Goal: Transaction & Acquisition: Purchase product/service

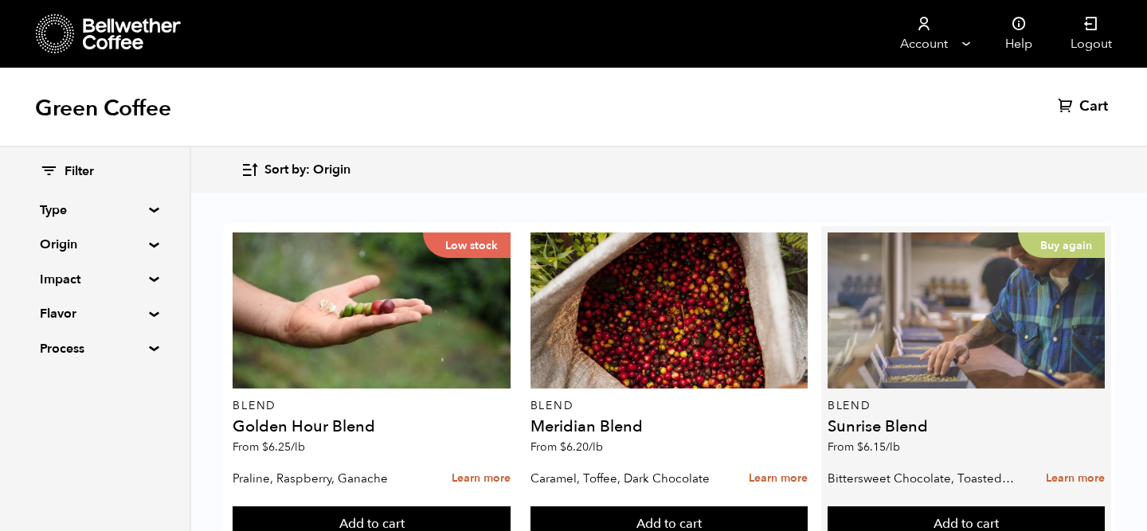
click at [907, 270] on div "Buy again" at bounding box center [966, 311] width 277 height 156
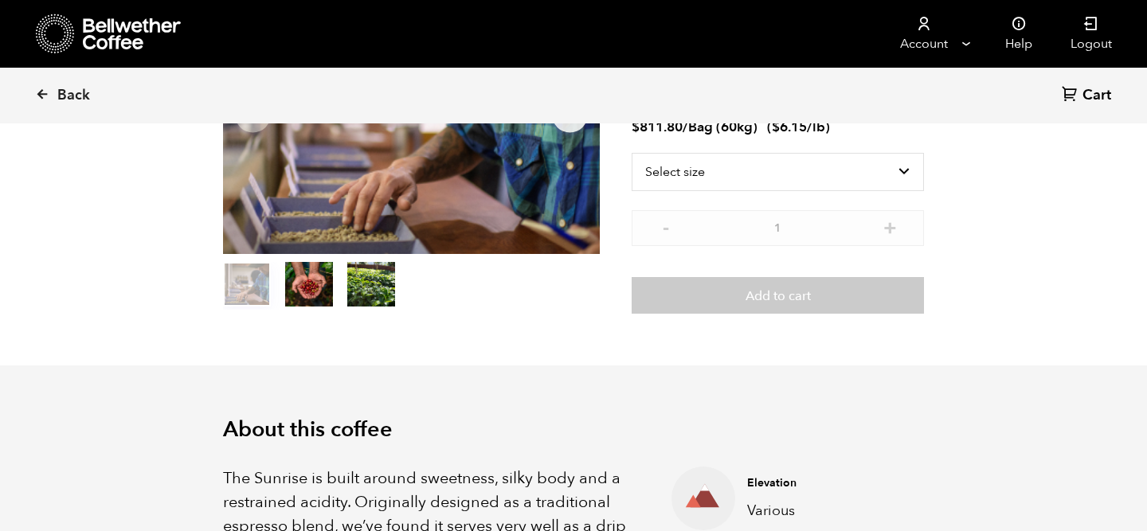
scroll to position [238, 0]
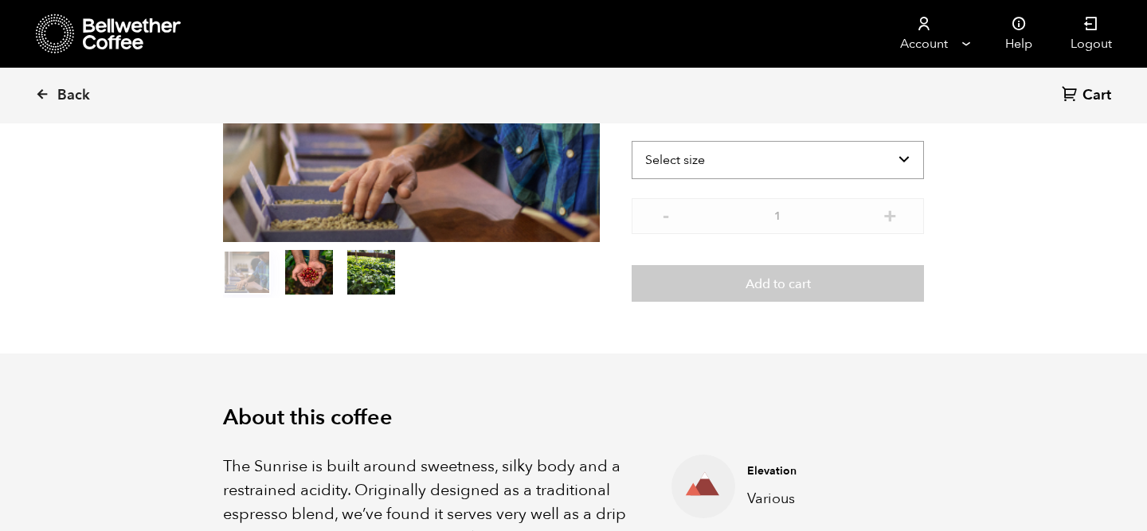
click at [904, 152] on select "Select size Bag (60kg) (132 lbs) Box (24 lbs)" at bounding box center [778, 160] width 292 height 38
select select "bag-3"
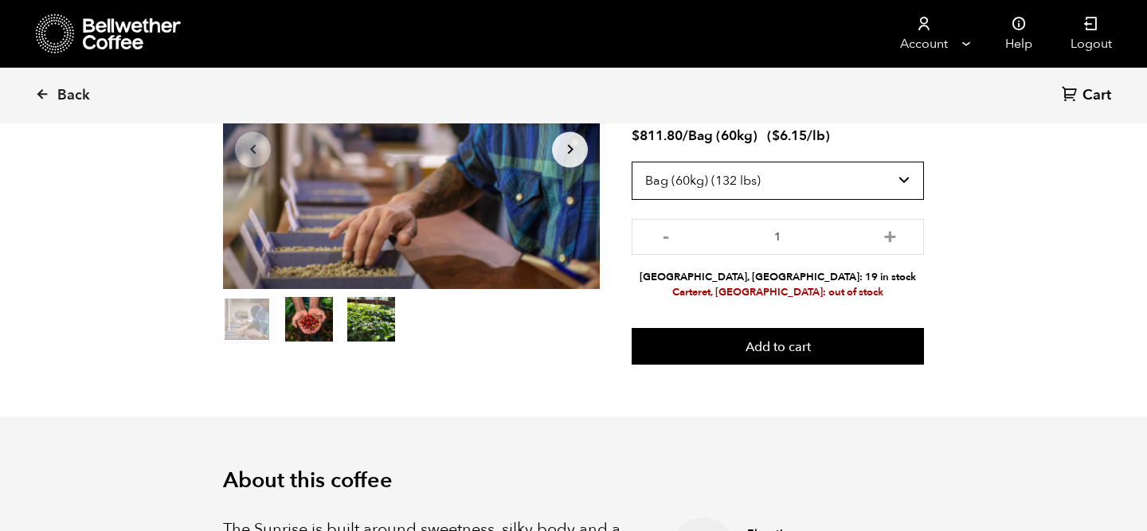
scroll to position [183, 0]
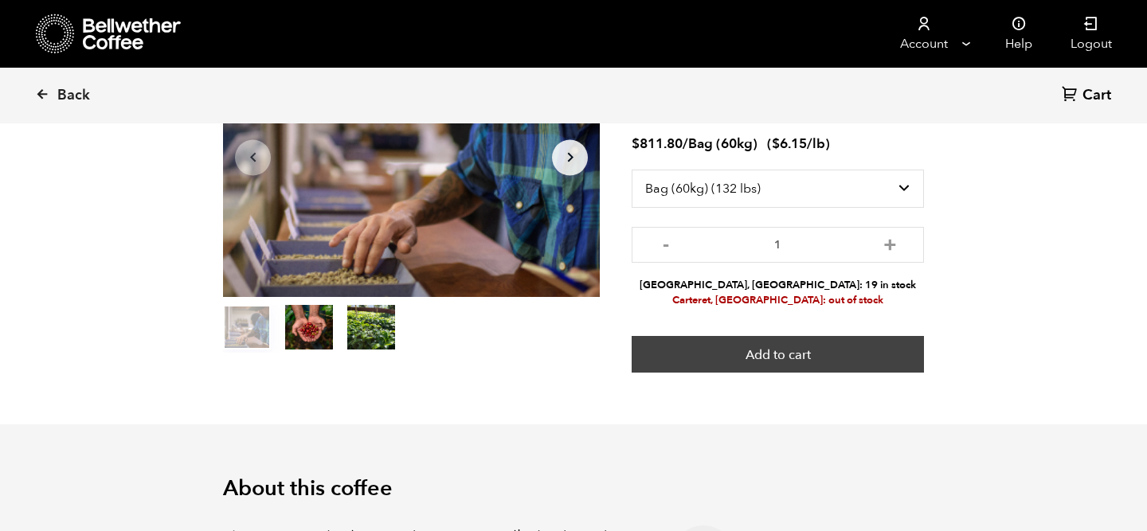
click at [805, 353] on button "Add to cart" at bounding box center [778, 354] width 292 height 37
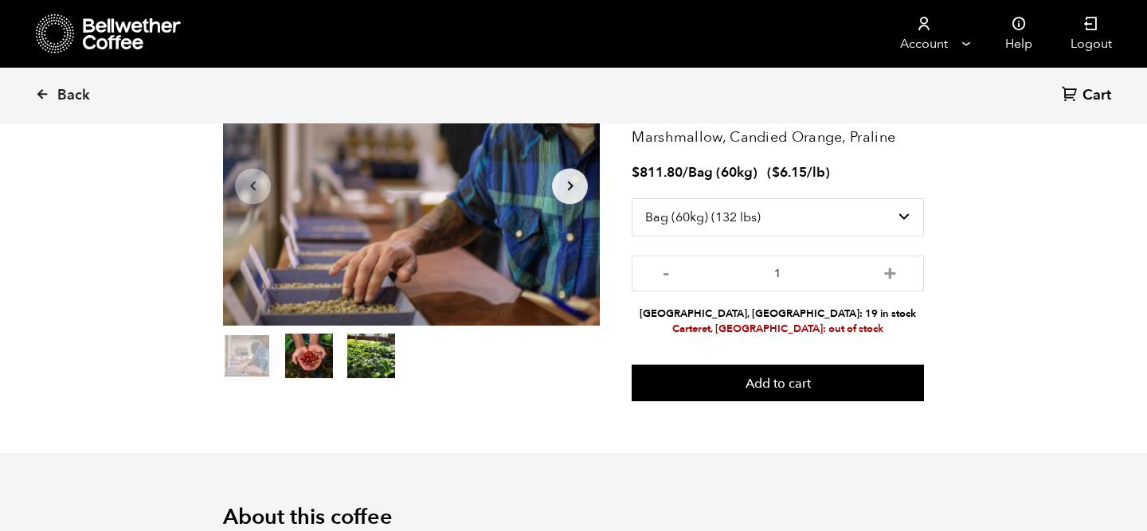
scroll to position [153, 0]
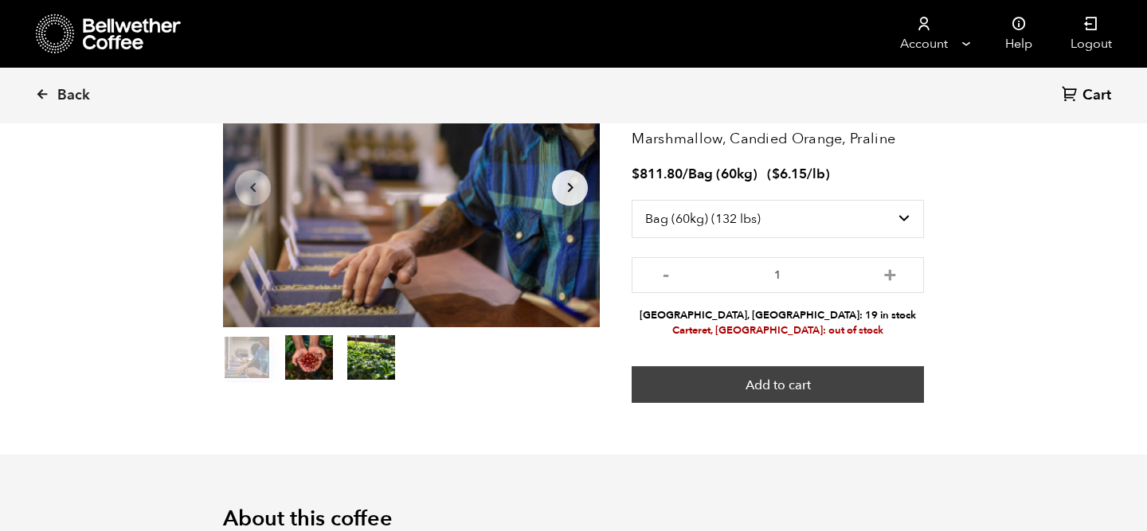
click at [756, 387] on button "Add to cart" at bounding box center [778, 384] width 292 height 37
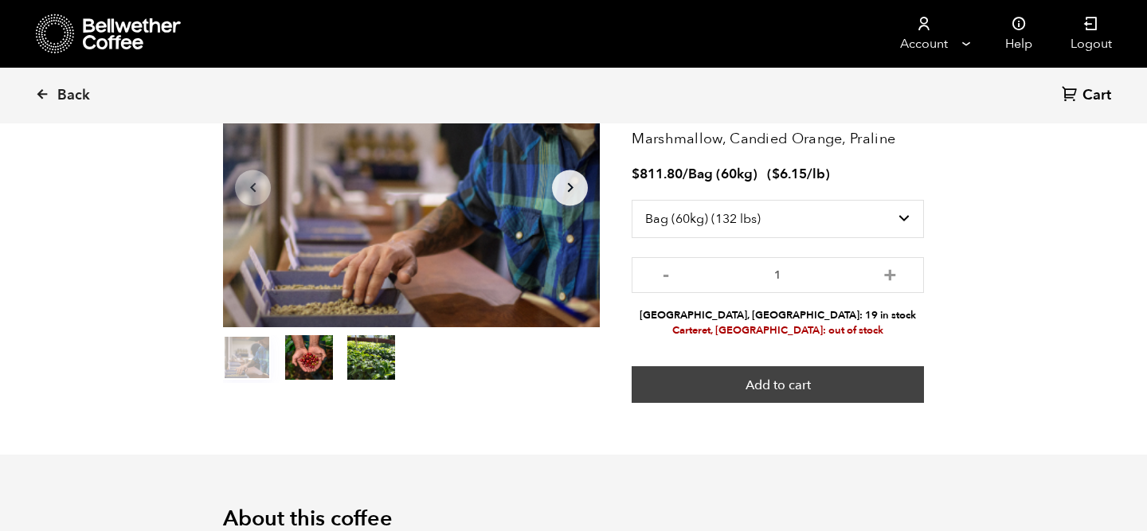
click at [774, 381] on button "Add to cart" at bounding box center [778, 384] width 292 height 37
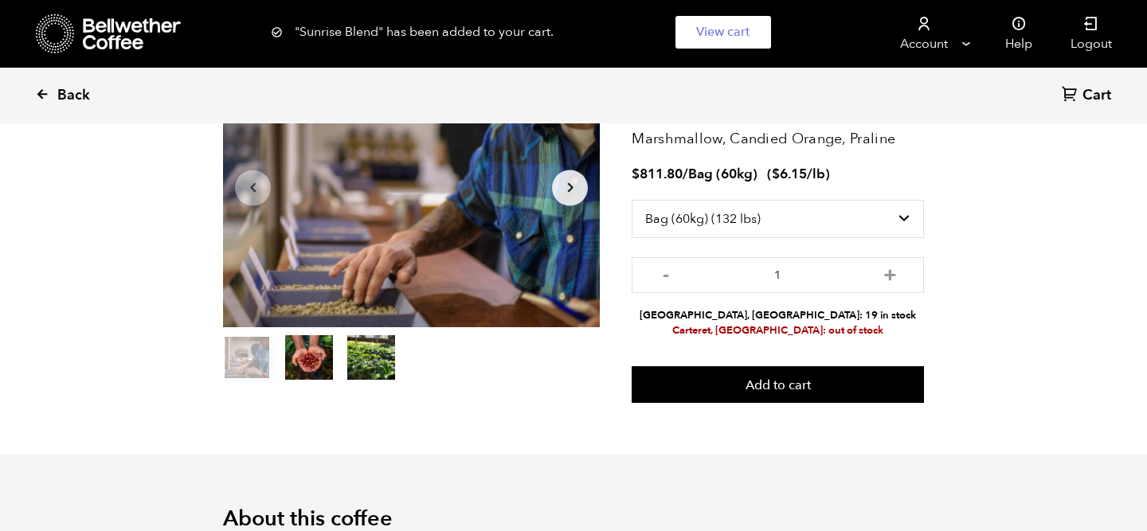
click at [45, 90] on icon at bounding box center [42, 94] width 14 height 14
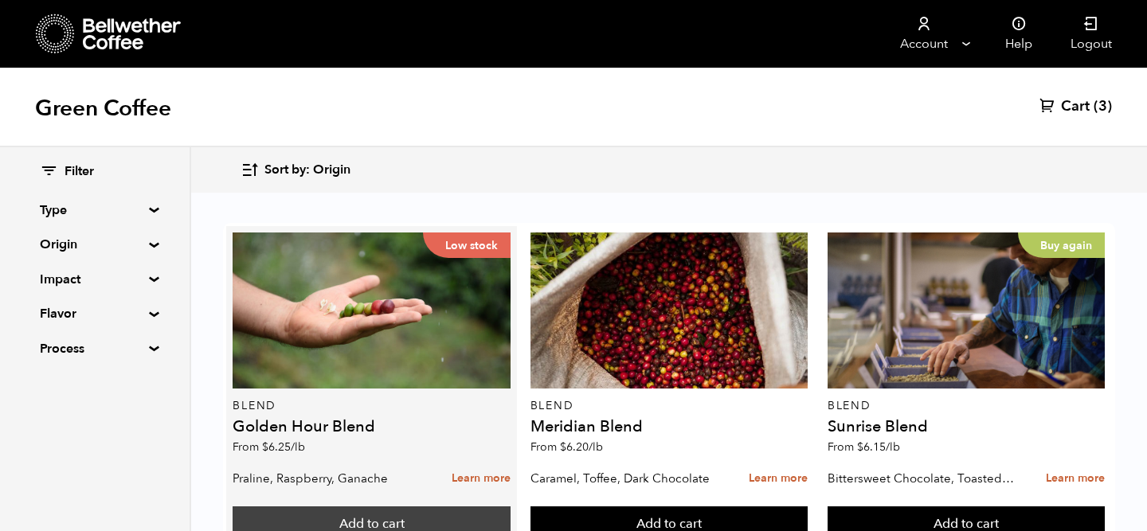
scroll to position [60, 0]
click at [358, 507] on button "Add to cart" at bounding box center [371, 525] width 277 height 37
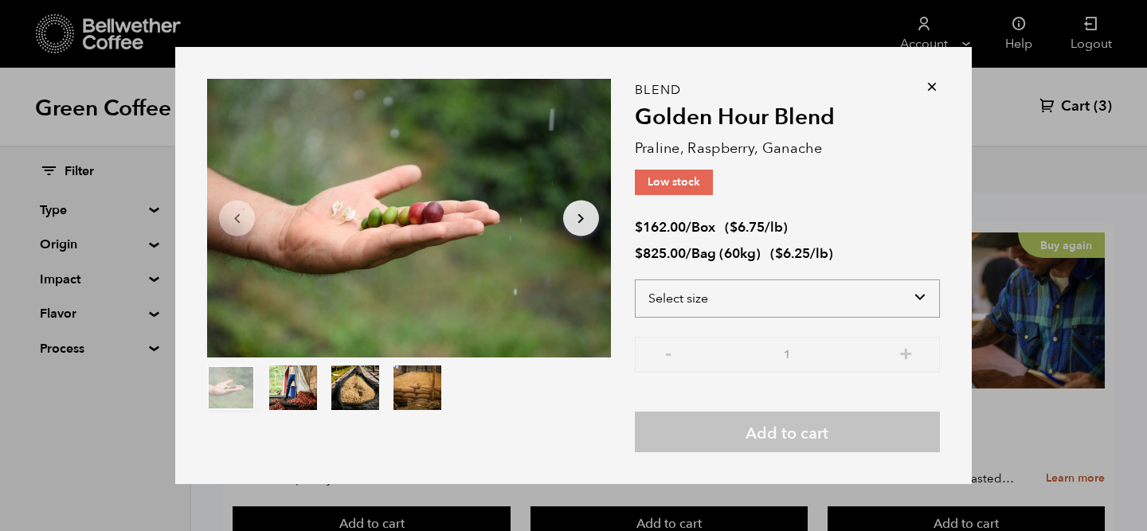
click at [796, 306] on select "Select size Bag (60kg) (132 lbs) Box (24 lbs)" at bounding box center [787, 299] width 305 height 38
select select "box"
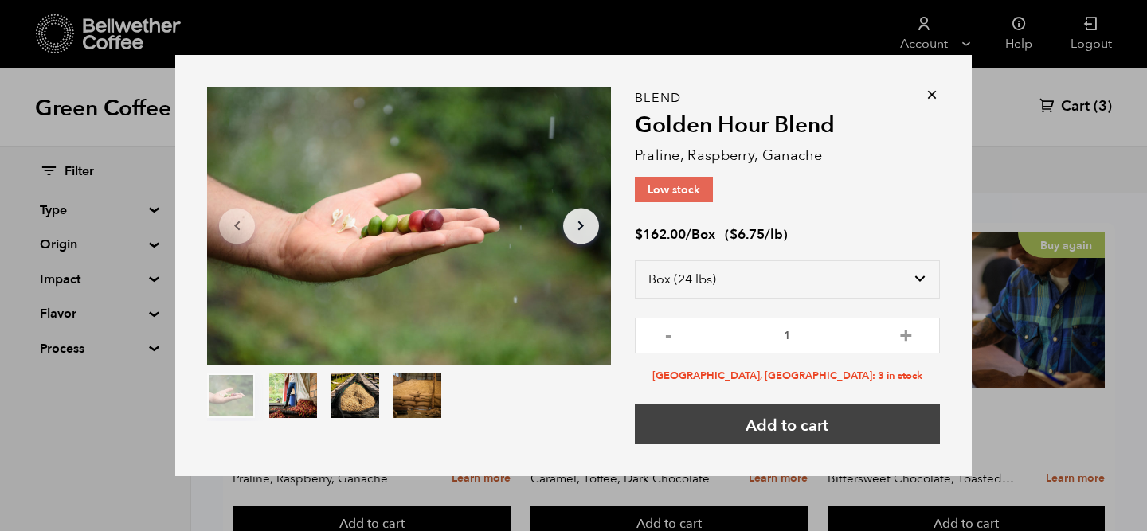
click at [793, 424] on button "Add to cart" at bounding box center [787, 424] width 305 height 41
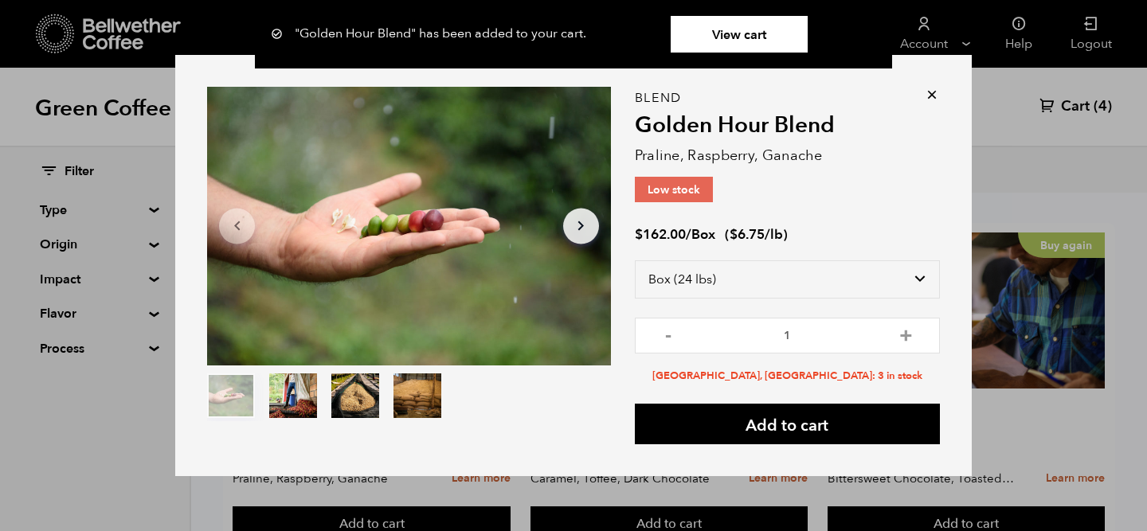
click at [932, 96] on icon at bounding box center [932, 95] width 16 height 16
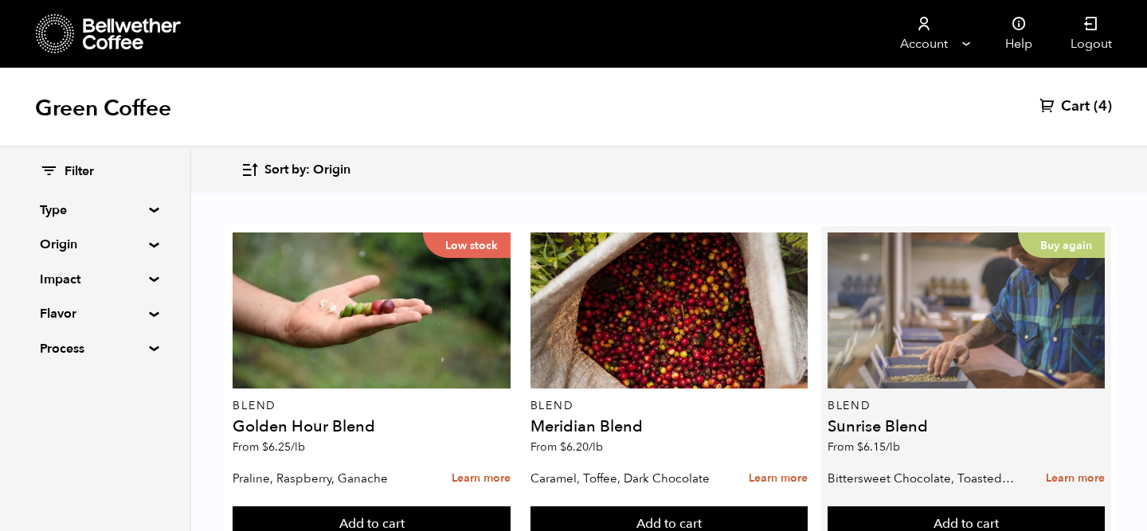
scroll to position [1189, 0]
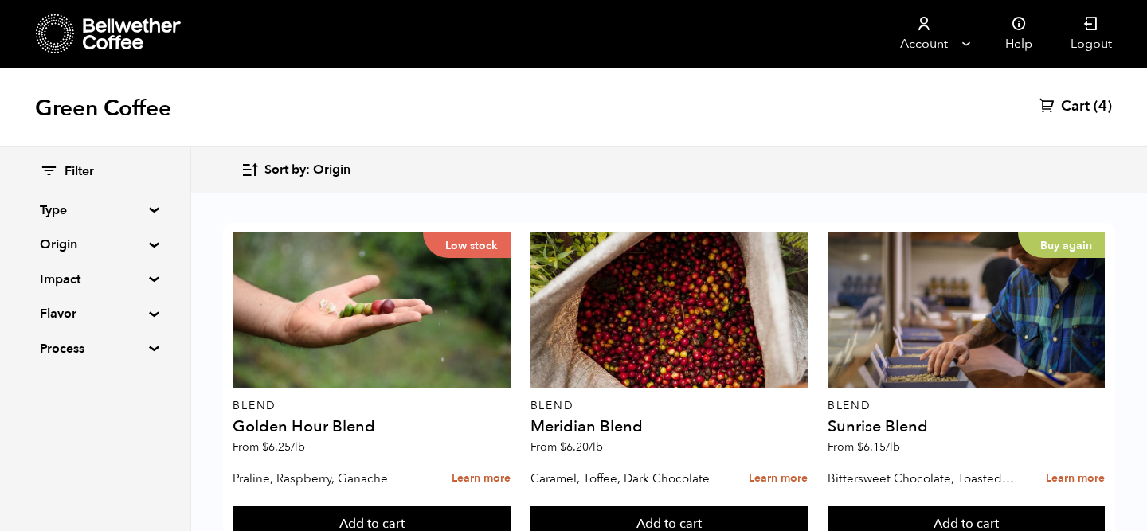
click at [148, 243] on summary "Origin" at bounding box center [95, 244] width 110 height 19
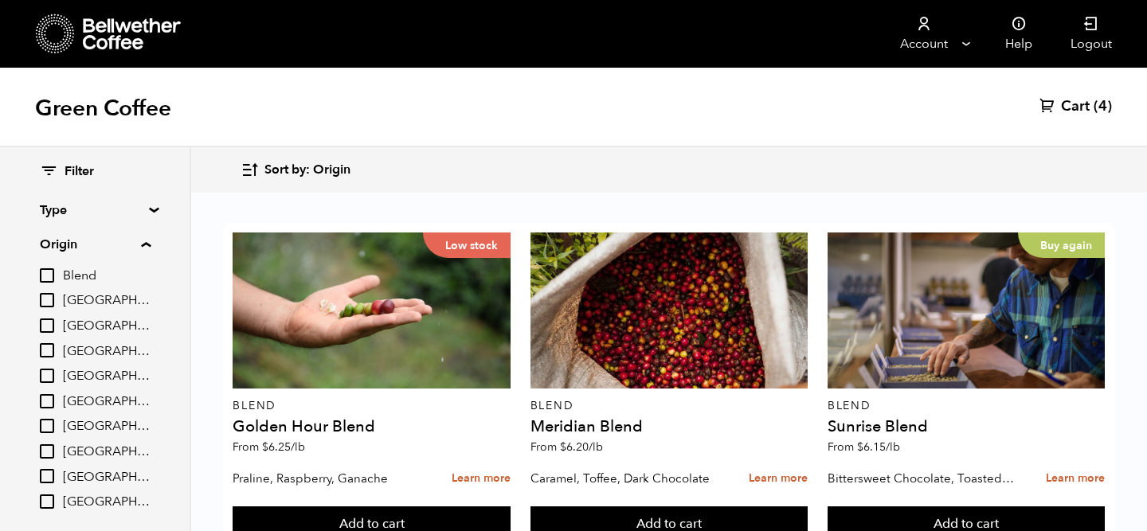
click at [142, 239] on summary "Origin" at bounding box center [95, 244] width 111 height 19
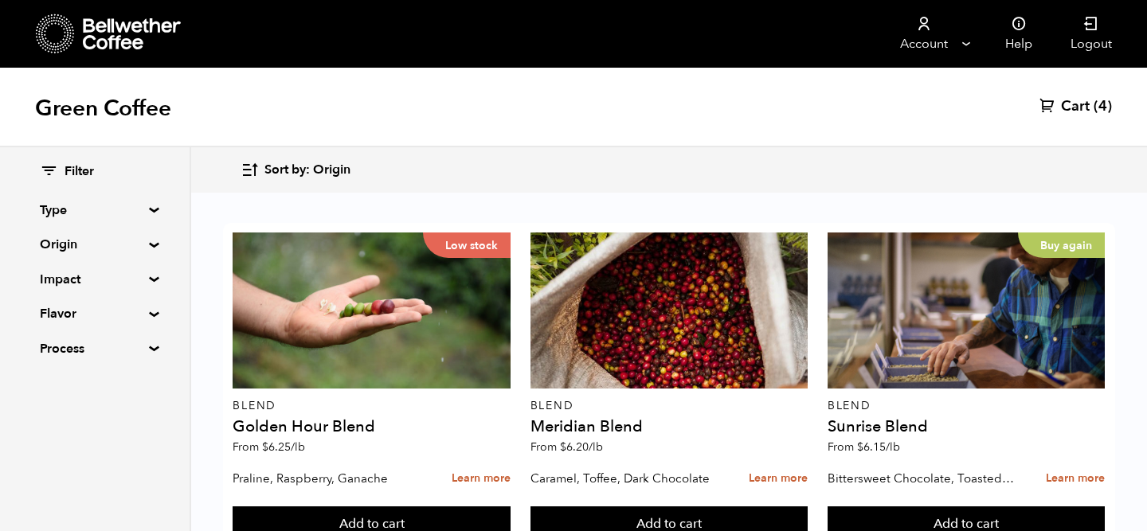
click at [139, 218] on summary "Type" at bounding box center [95, 210] width 110 height 19
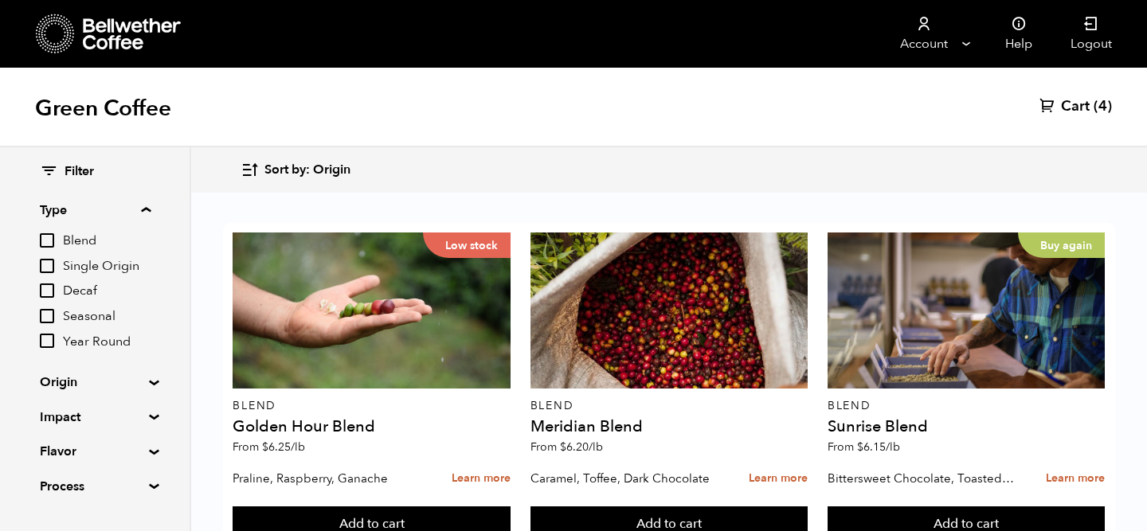
click at [54, 289] on input "Decaf" at bounding box center [47, 291] width 14 height 14
checkbox input "true"
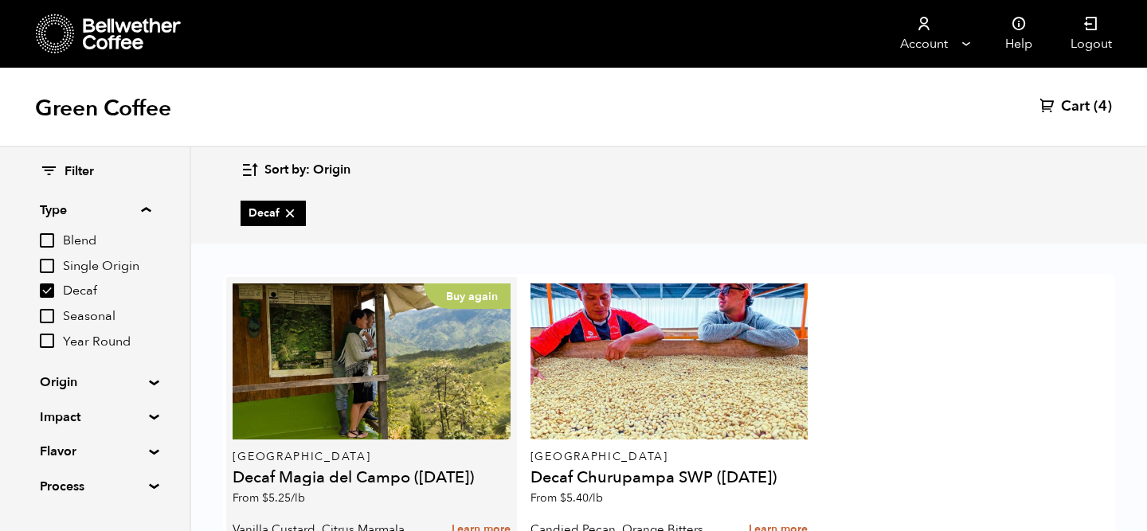
scroll to position [113, 0]
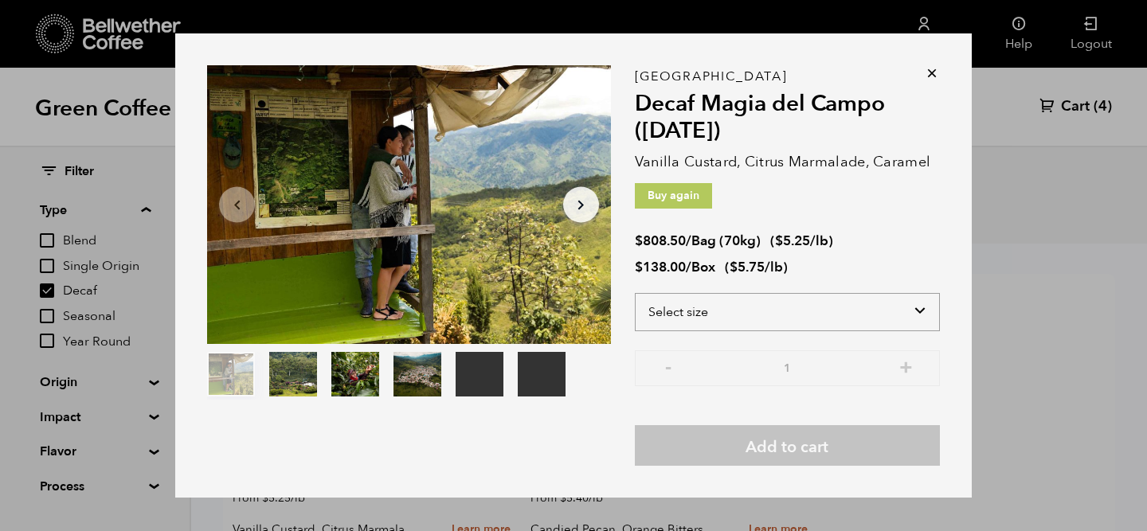
click at [769, 311] on select "Select size Bag (70kg) (154 lbs) Box (24 lbs)" at bounding box center [787, 312] width 305 height 38
select select "box"
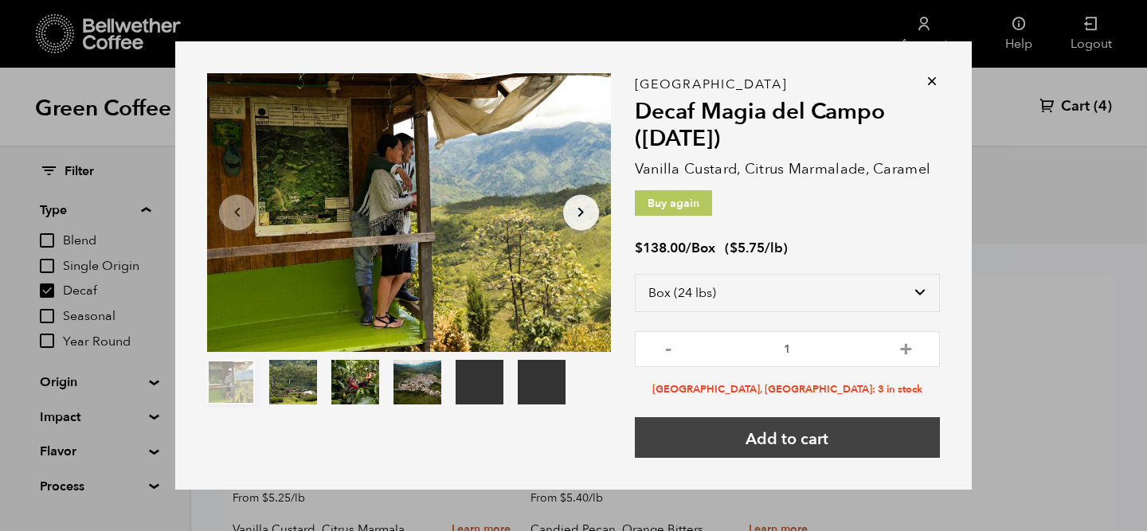
click at [778, 431] on button "Add to cart" at bounding box center [787, 437] width 305 height 41
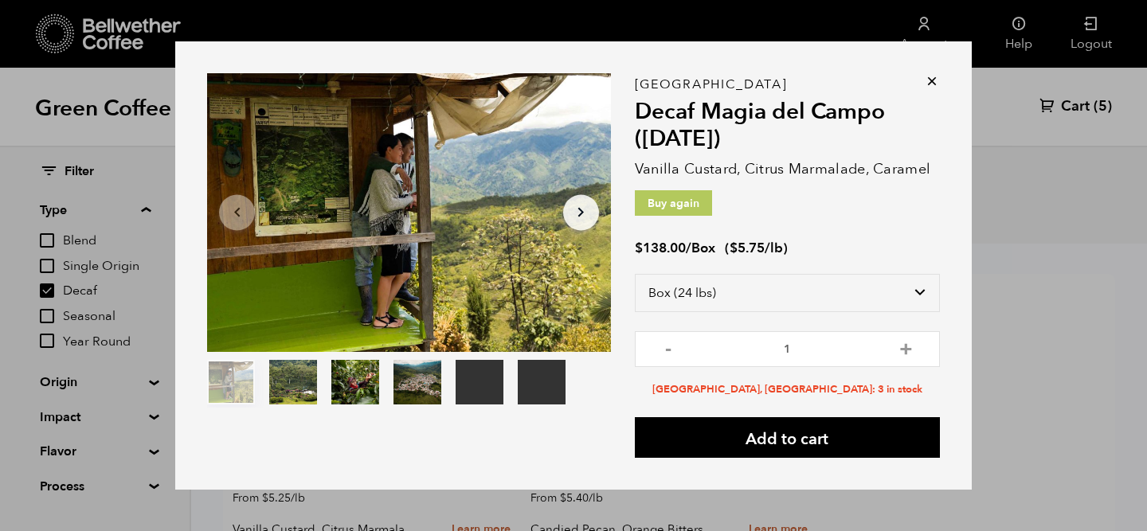
click at [926, 76] on icon at bounding box center [932, 81] width 16 height 16
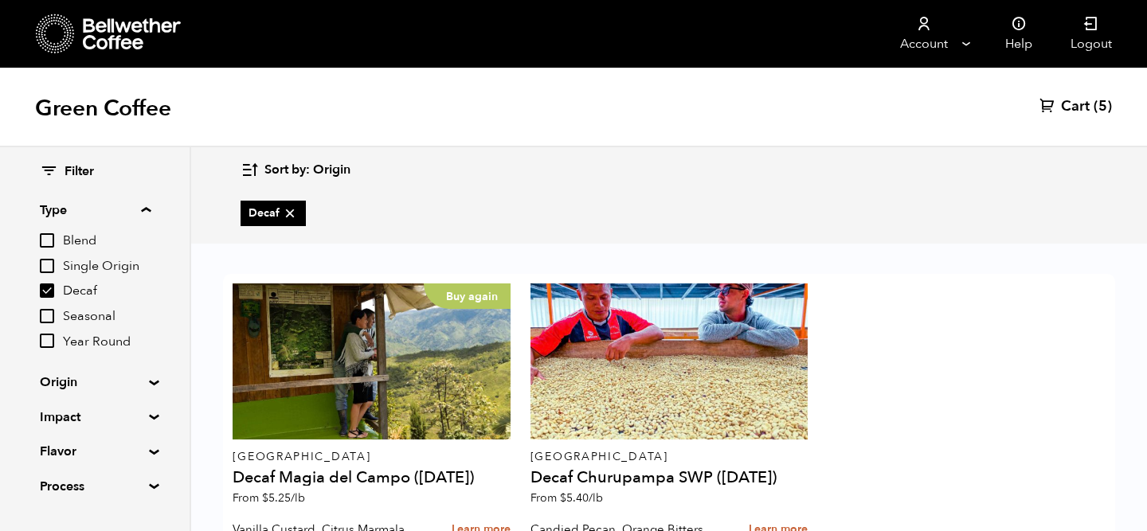
click at [1091, 112] on link "Cart (5)" at bounding box center [1076, 106] width 72 height 19
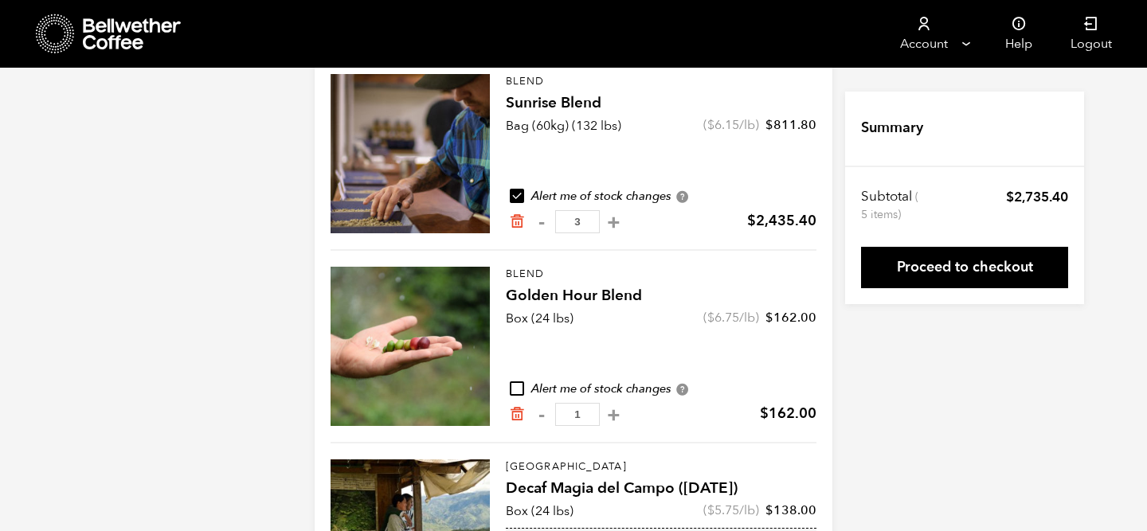
scroll to position [170, 0]
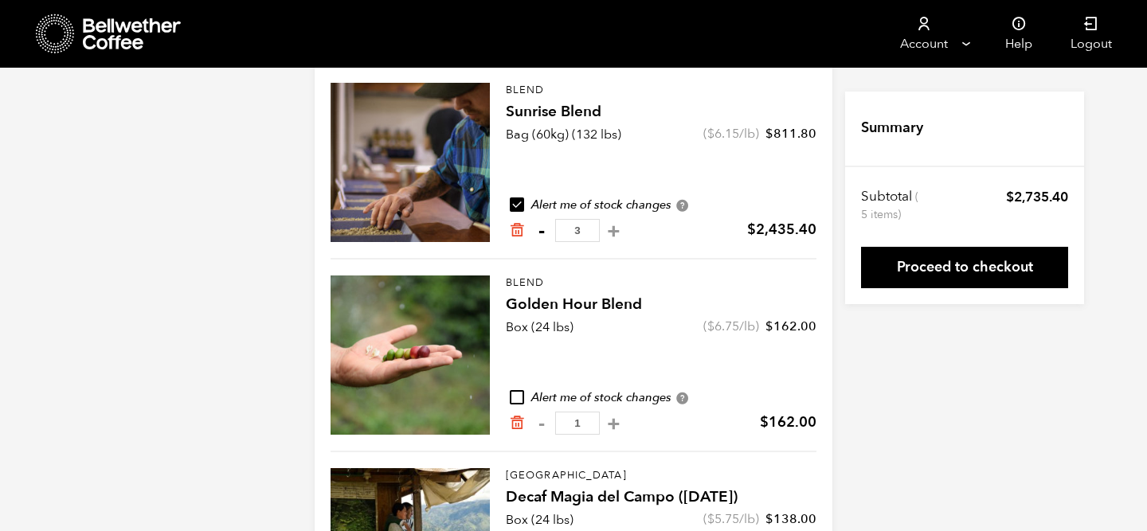
click at [539, 231] on button "-" at bounding box center [541, 231] width 20 height 16
type input "2"
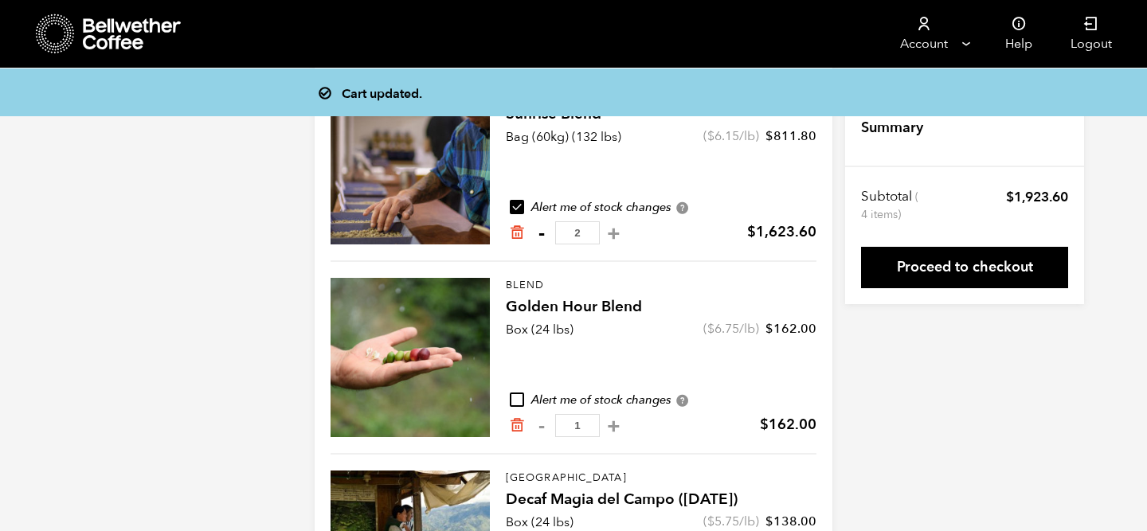
click at [542, 235] on button "-" at bounding box center [541, 233] width 20 height 16
type input "1"
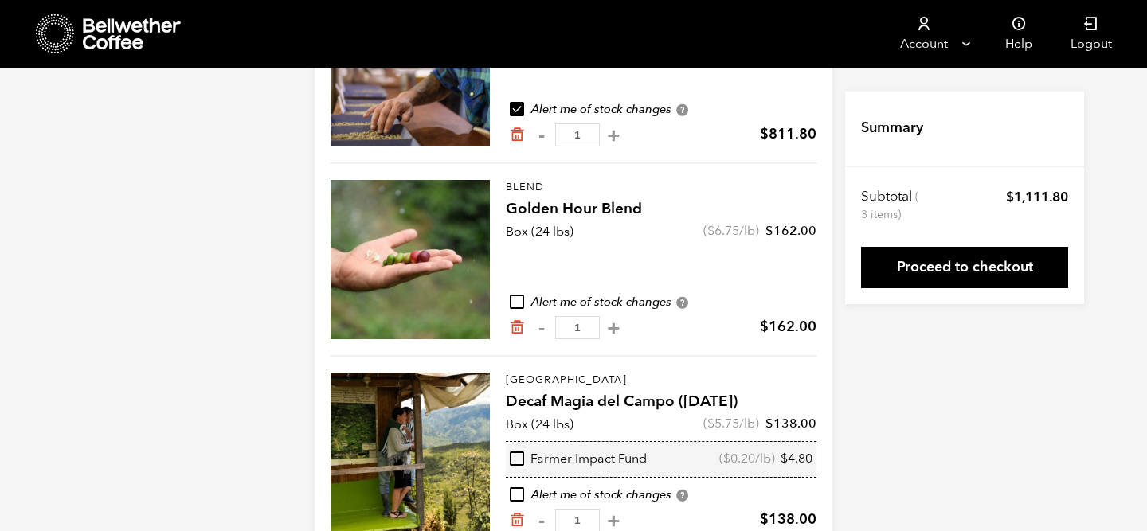
scroll to position [307, 0]
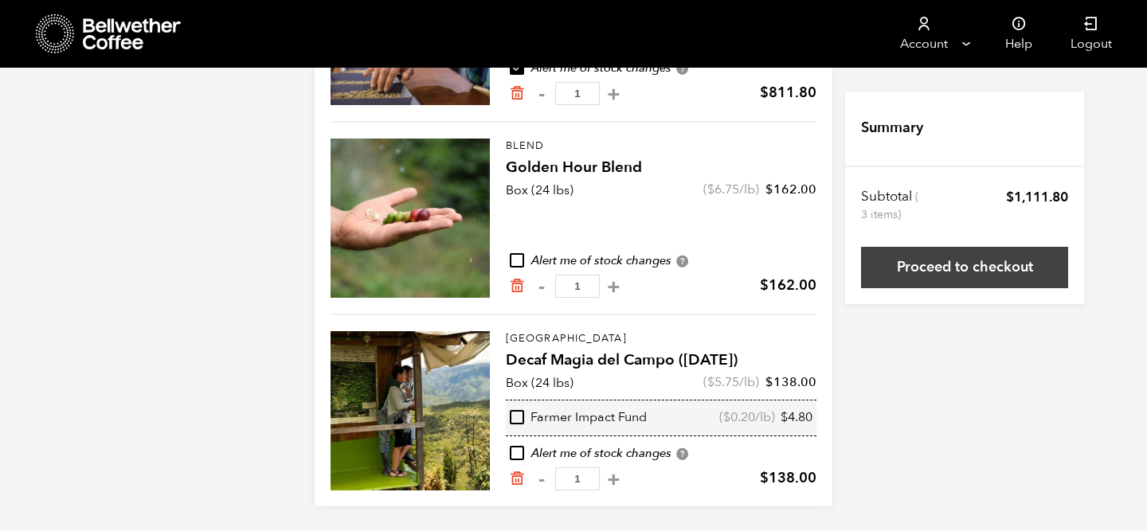
click at [949, 268] on link "Proceed to checkout" at bounding box center [964, 267] width 207 height 41
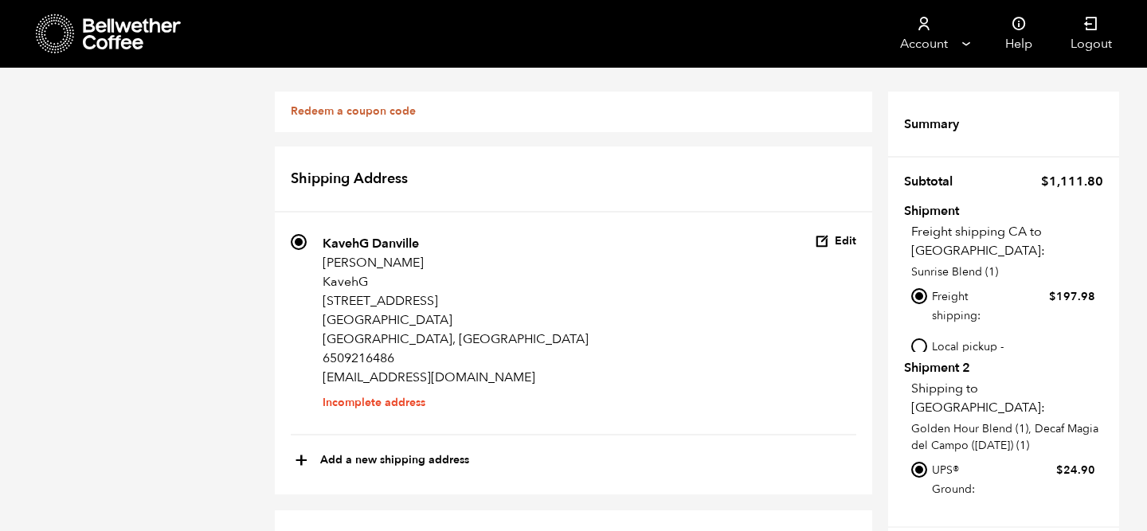
click at [924, 339] on input "Local pickup - [GEOGRAPHIC_DATA], [GEOGRAPHIC_DATA]" at bounding box center [919, 347] width 16 height 16
radio input "true"
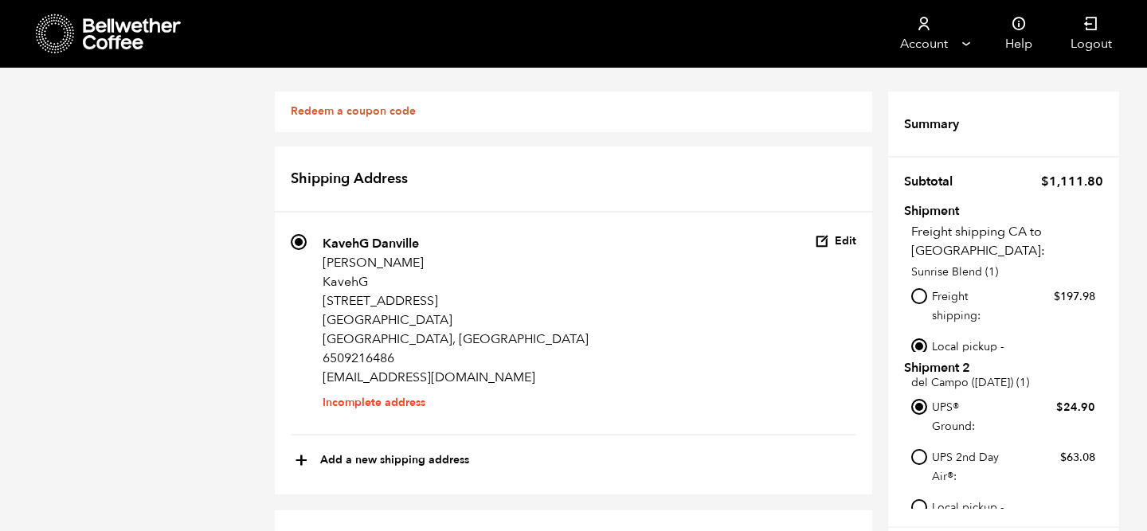
click at [919, 499] on input "Local pickup - [GEOGRAPHIC_DATA], [GEOGRAPHIC_DATA]" at bounding box center [919, 507] width 16 height 16
radio input "true"
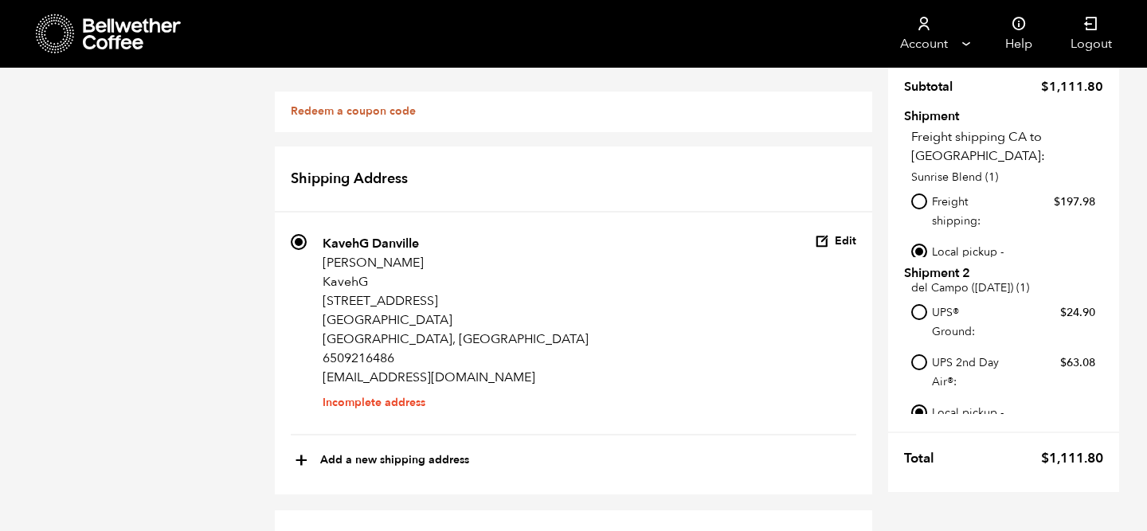
scroll to position [92, 0]
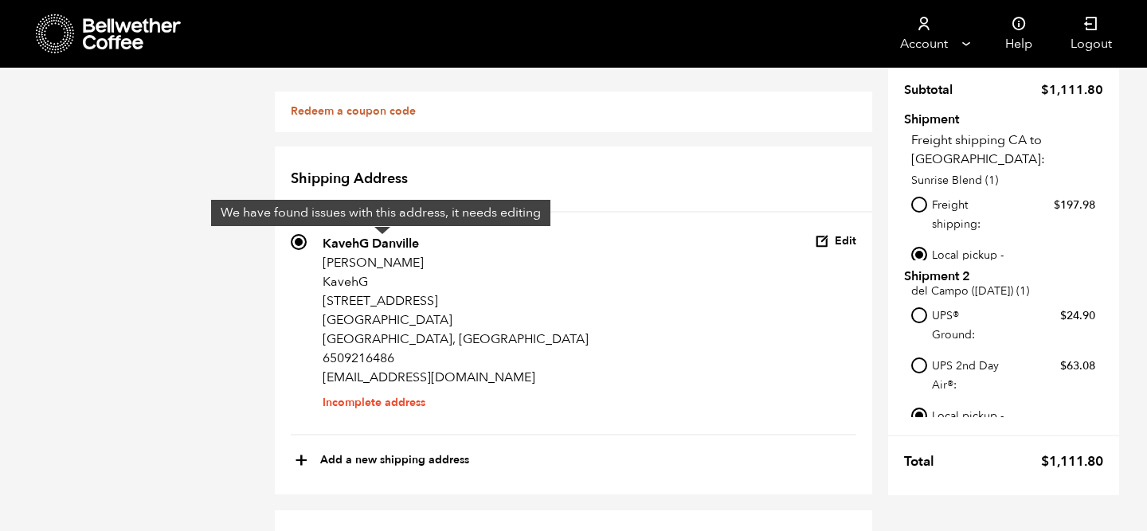
click at [384, 403] on li "Incomplete address" at bounding box center [456, 403] width 266 height 0
click at [307, 250] on input "701 KavehG Danville [PERSON_NAME] KavehG [STREET_ADDRESS] 6509216486 [EMAIL_ADD…" at bounding box center [299, 242] width 16 height 16
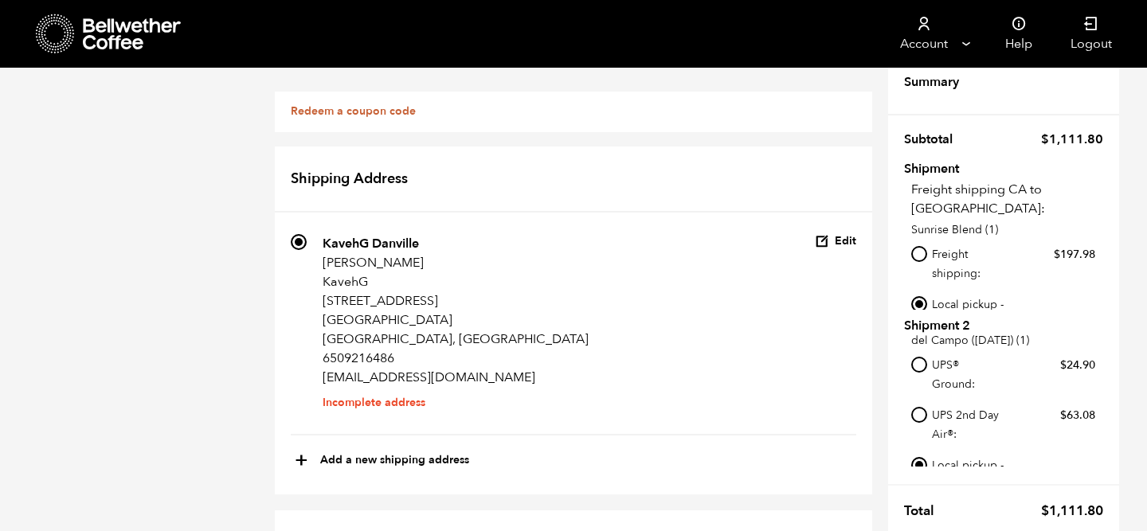
scroll to position [42, 0]
click at [844, 234] on button "Edit" at bounding box center [835, 241] width 41 height 15
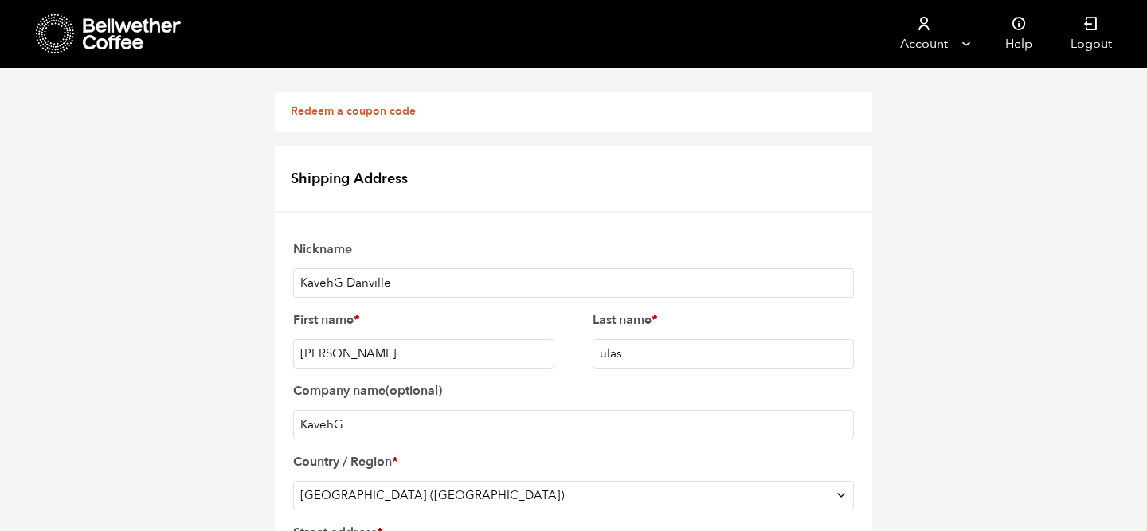
scroll to position [736, 0]
checkbox input "true"
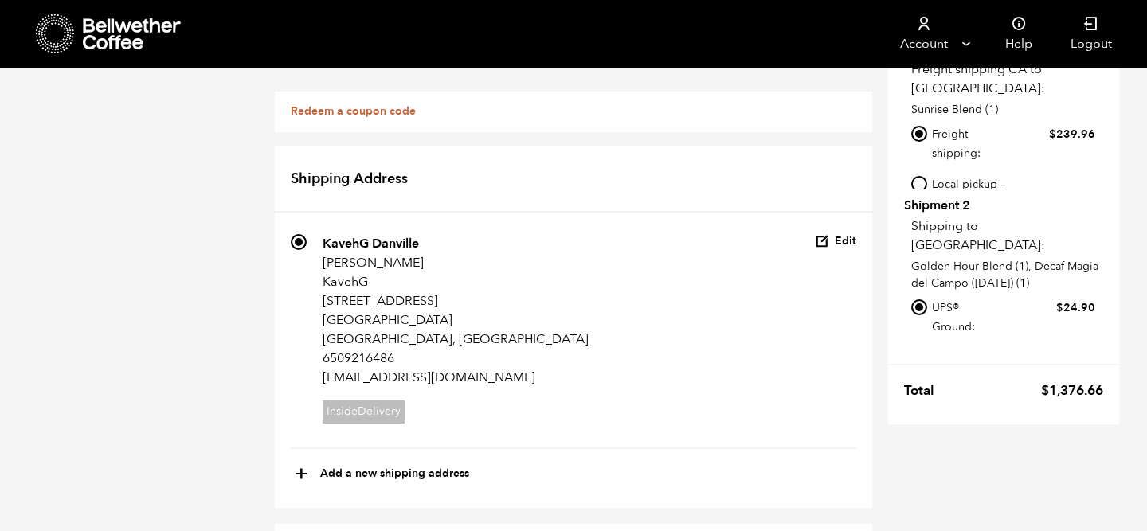
scroll to position [63, 0]
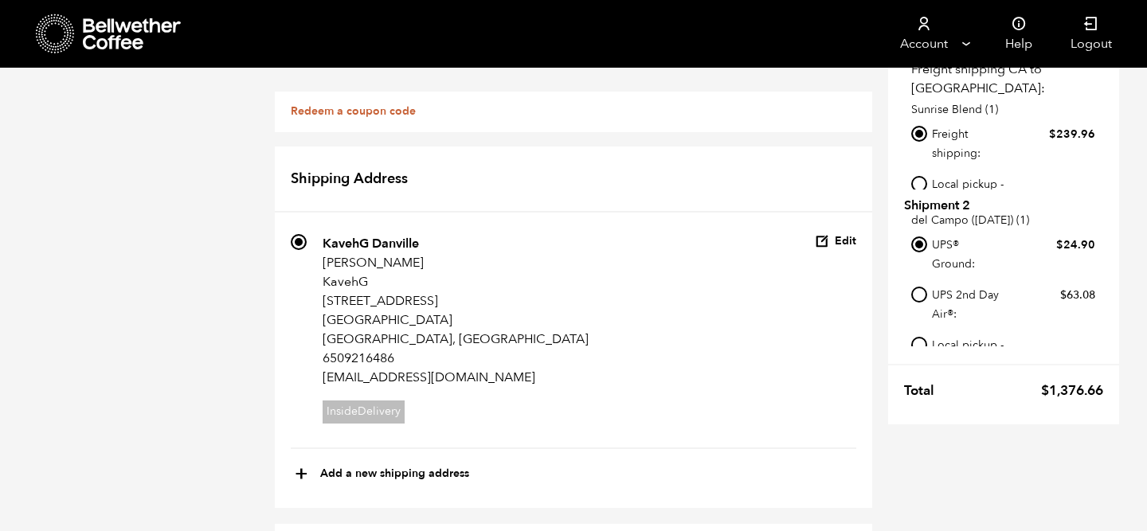
click at [917, 337] on input "Local pickup - Alameda, CA" at bounding box center [919, 345] width 16 height 16
radio input "true"
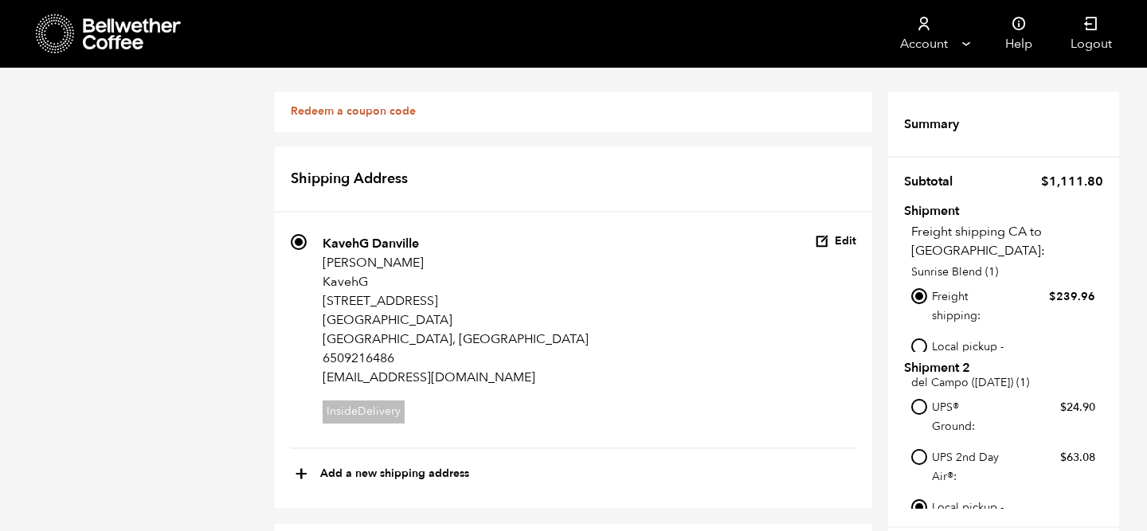
click at [915, 339] on input "Local pickup - Alameda, CA" at bounding box center [919, 347] width 16 height 16
radio input "true"
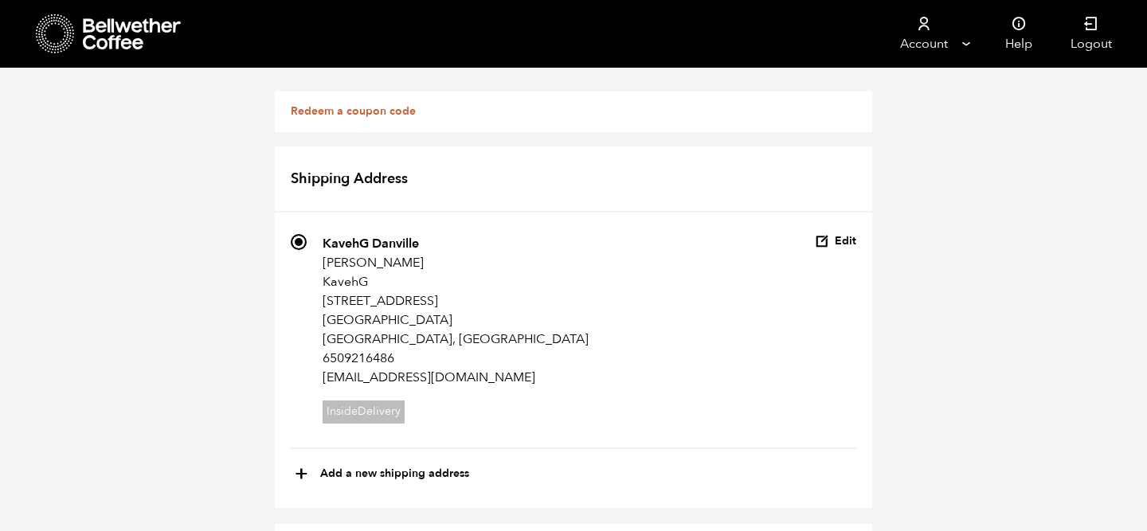
scroll to position [1337, 0]
